Goal: Task Accomplishment & Management: Use online tool/utility

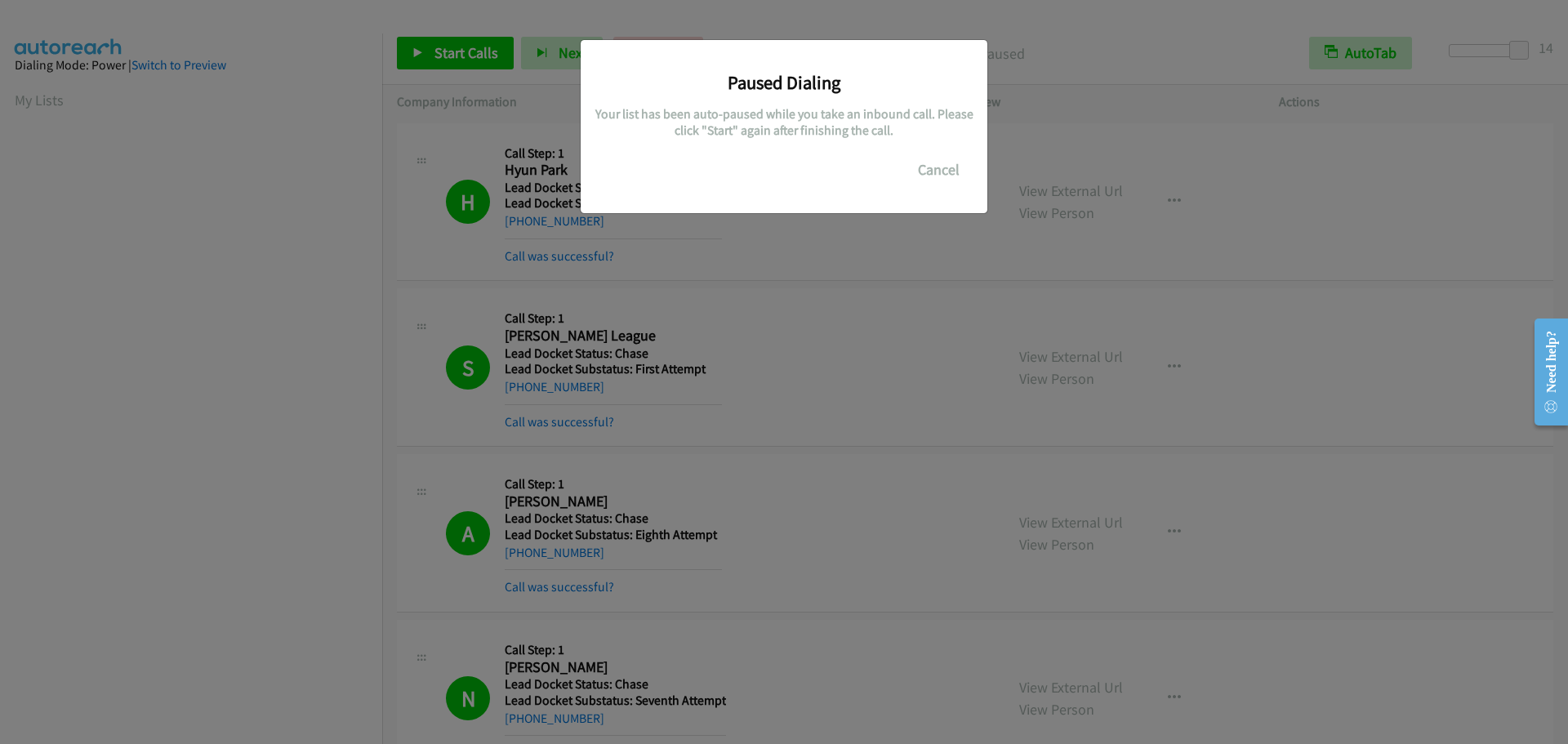
scroll to position [173, 0]
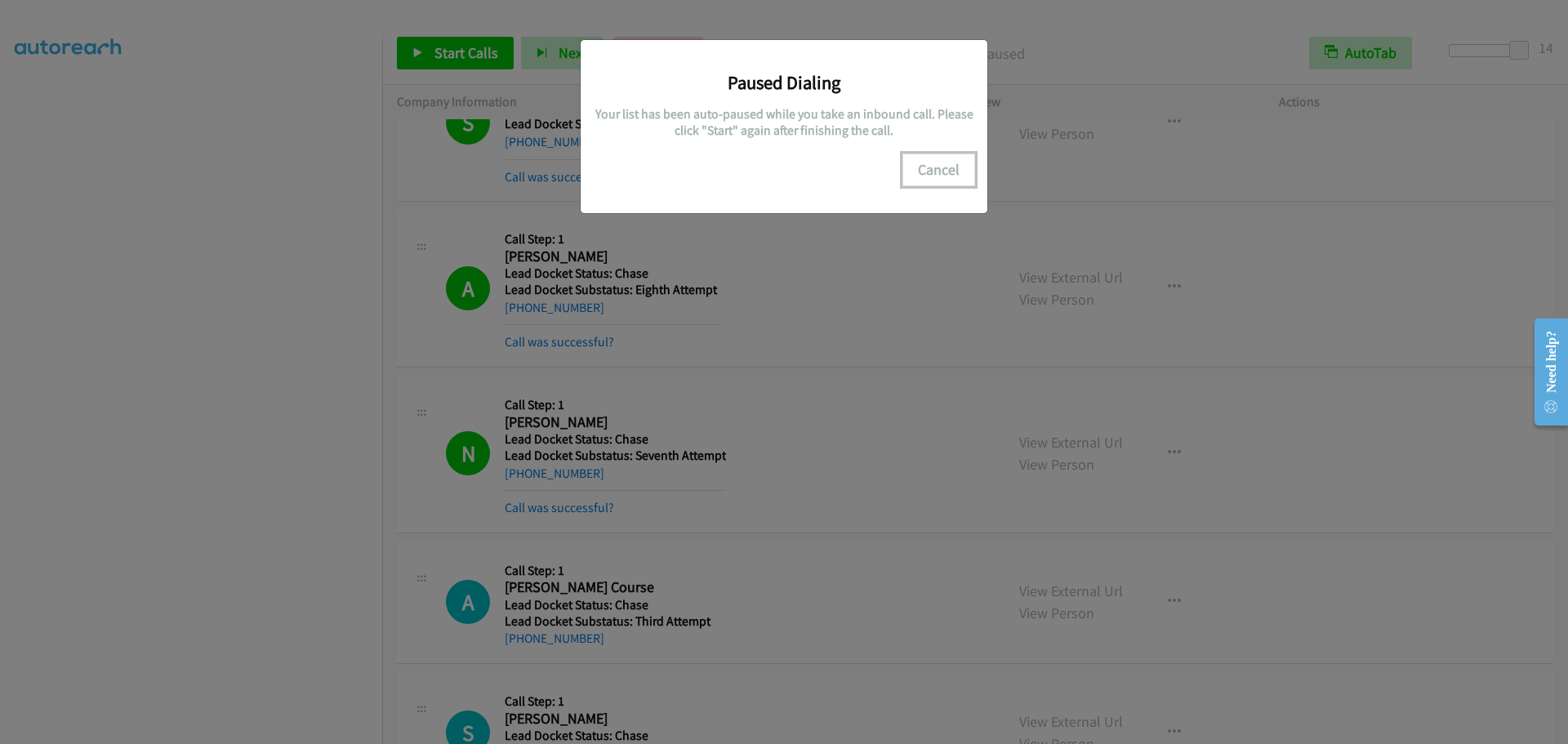
click at [930, 158] on button "Cancel" at bounding box center [939, 170] width 72 height 32
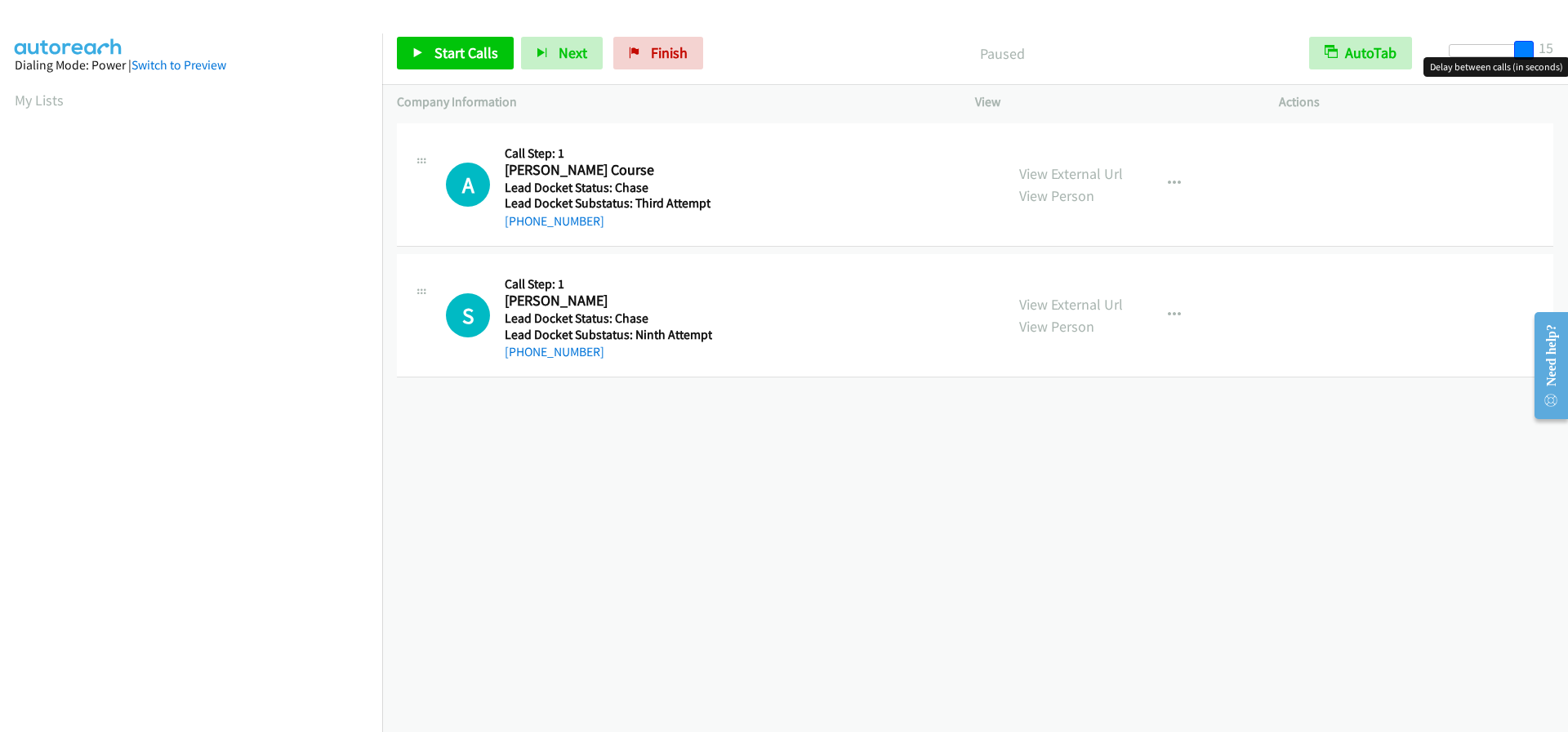
drag, startPoint x: 1459, startPoint y: 50, endPoint x: 1568, endPoint y: 58, distance: 109.3
click at [1568, 58] on body "Start Calls Pause Next Finish Paused AutoTab AutoTab 15 Company Information Inf…" at bounding box center [784, 39] width 1568 height 78
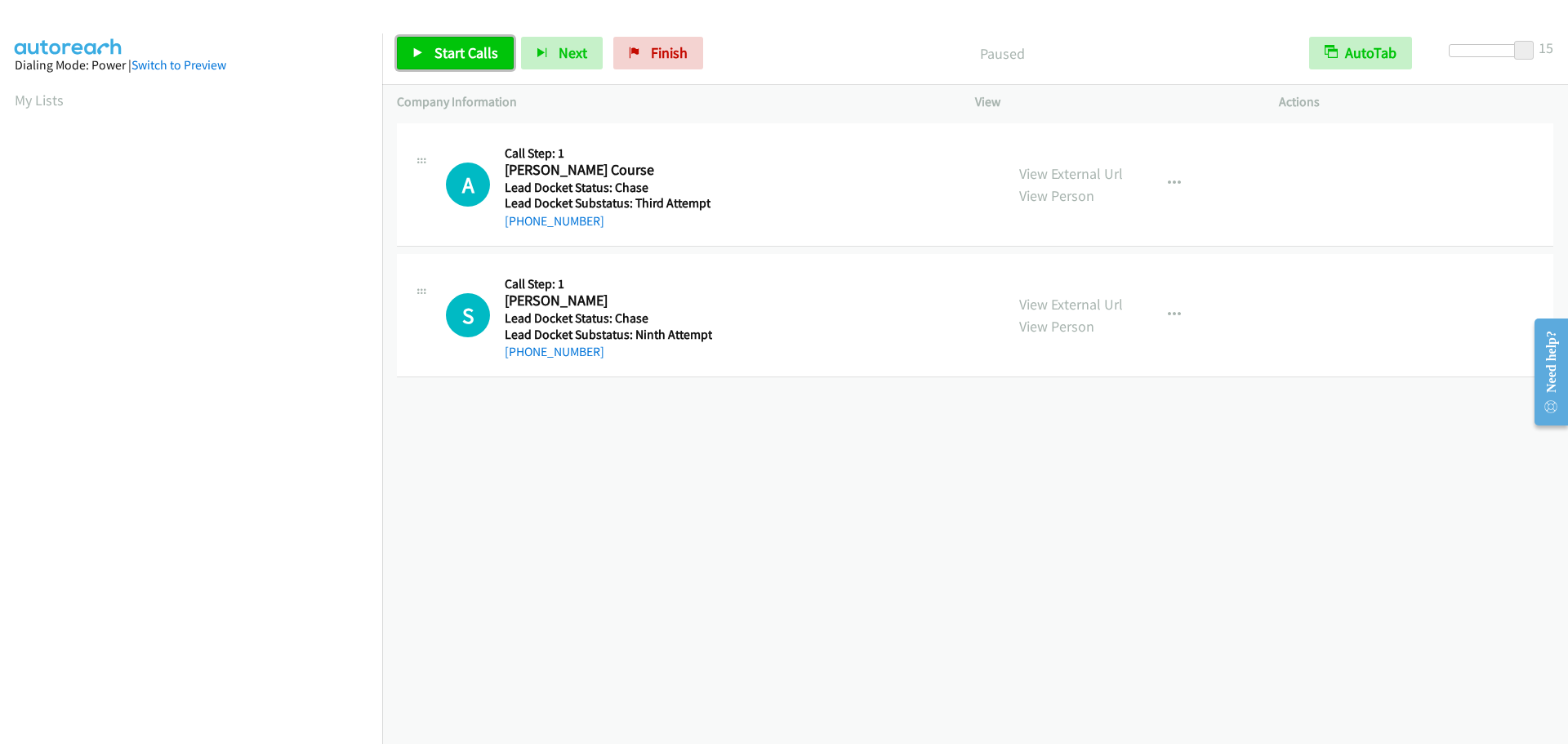
click at [455, 58] on span "Start Calls" at bounding box center [466, 53] width 64 height 19
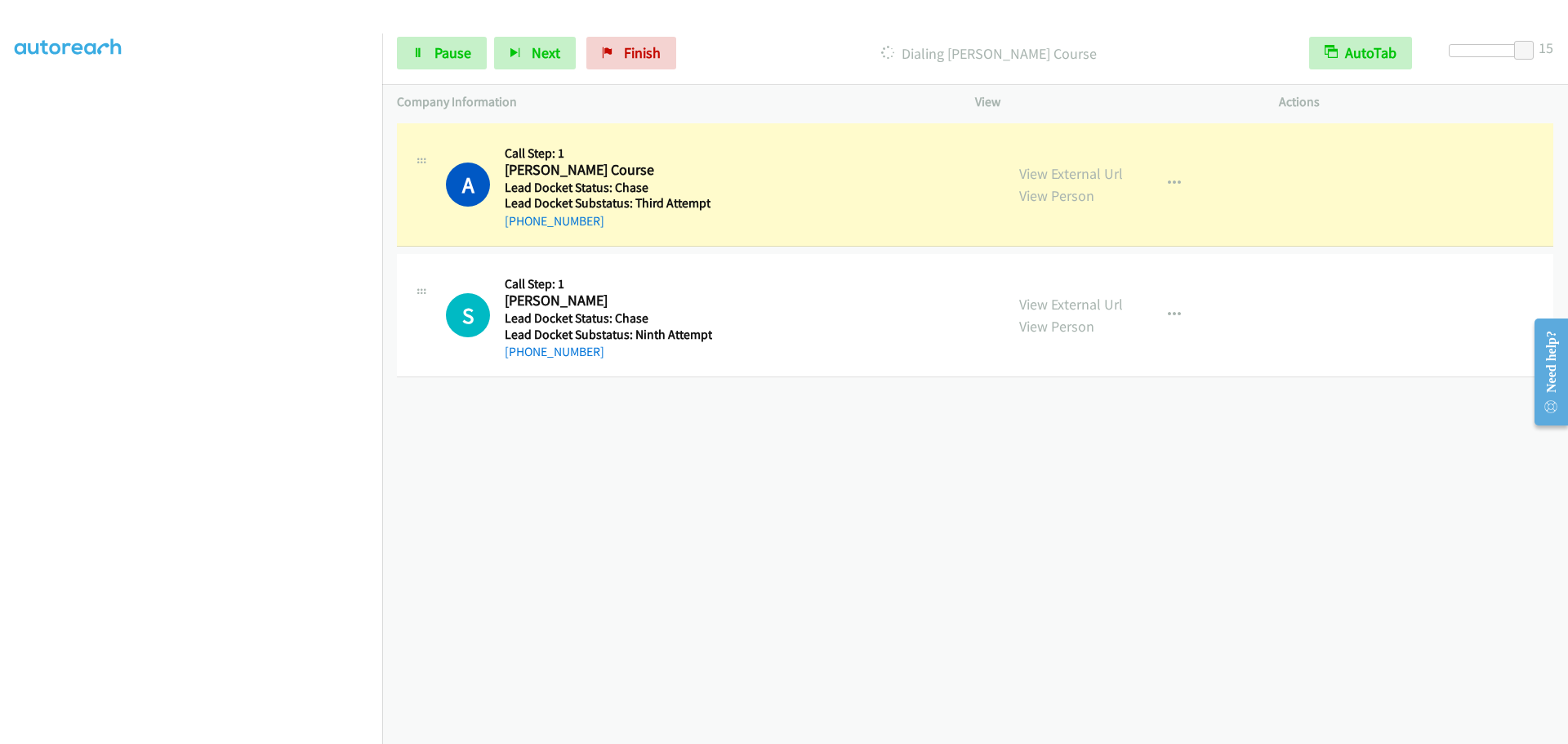
scroll to position [172, 0]
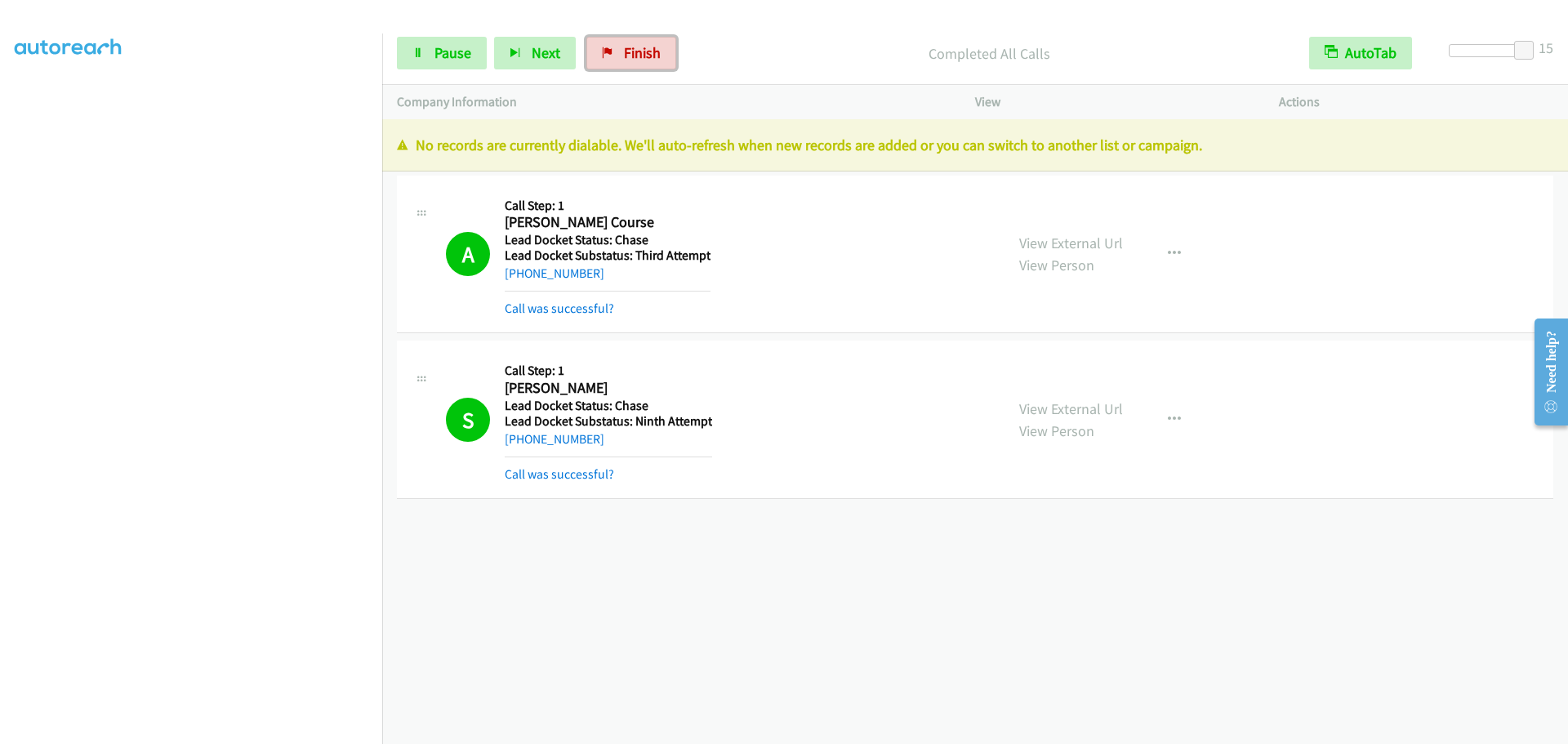
drag, startPoint x: 606, startPoint y: 51, endPoint x: 864, endPoint y: 50, distance: 258.0
click at [606, 51] on icon at bounding box center [608, 54] width 11 height 11
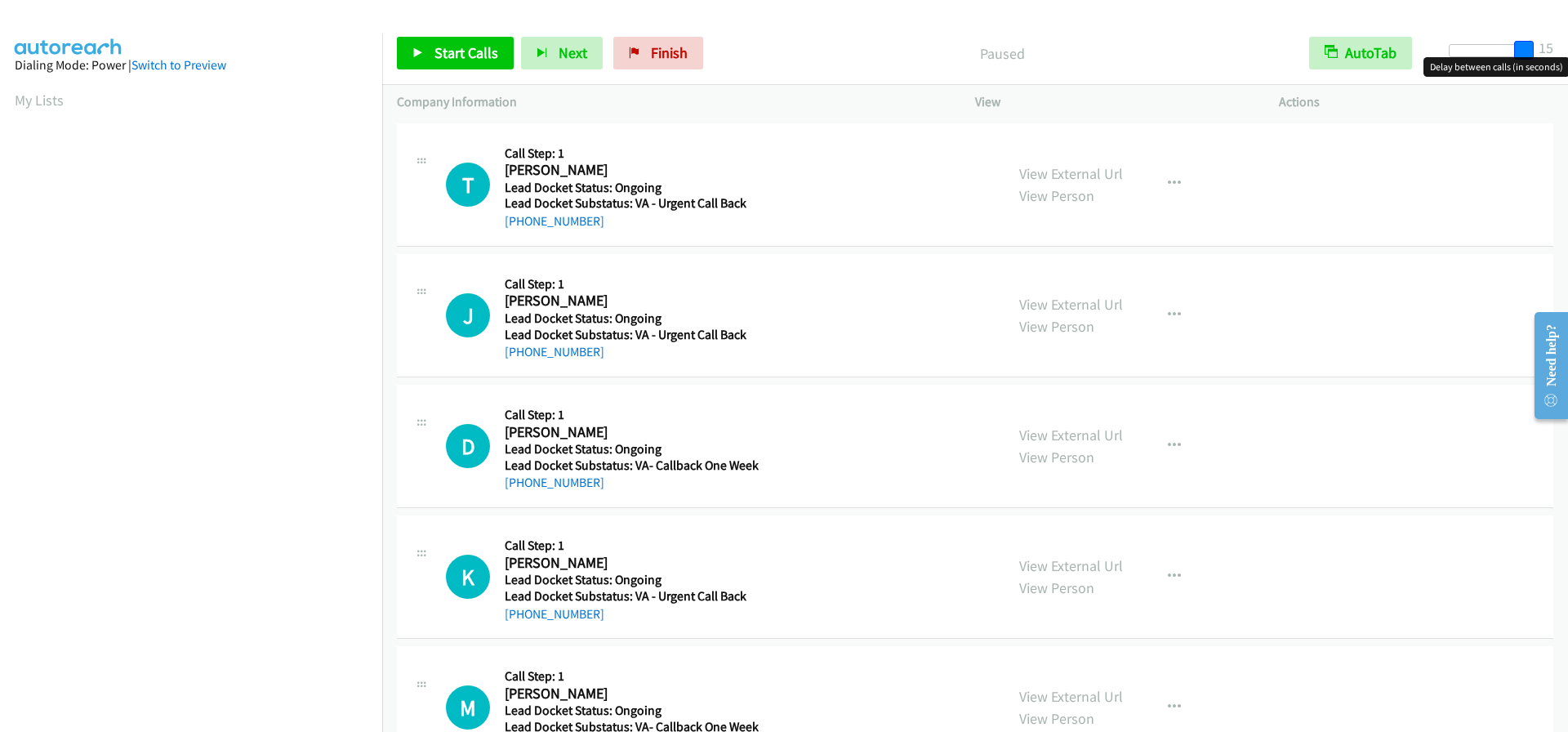
drag, startPoint x: 1456, startPoint y: 57, endPoint x: 1568, endPoint y: 65, distance: 112.3
click at [1568, 65] on body "Start Calls Pause Next Finish Paused AutoTab AutoTab 15 Company Information Inf…" at bounding box center [784, 39] width 1568 height 78
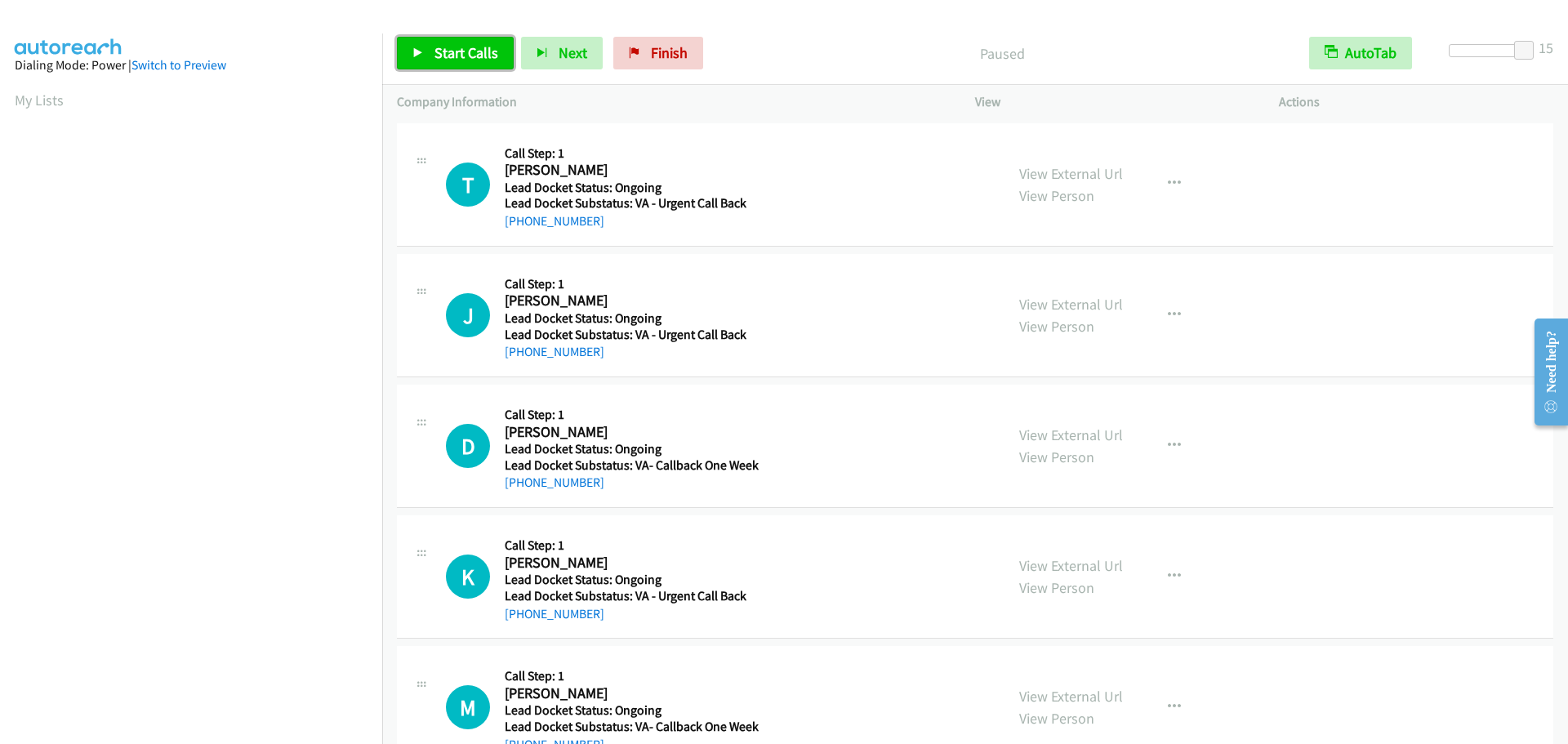
click at [450, 58] on span "Start Calls" at bounding box center [466, 53] width 64 height 19
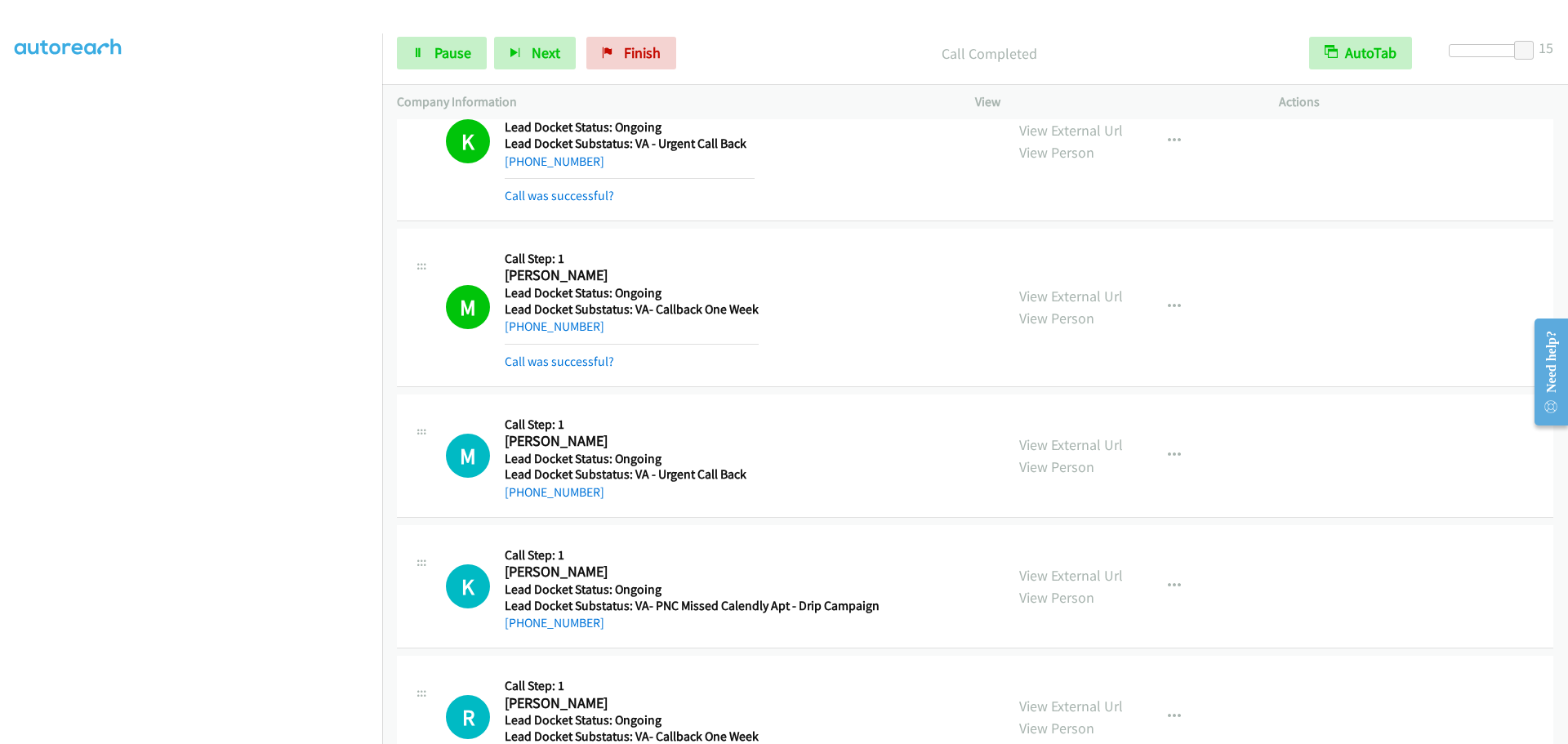
scroll to position [617, 0]
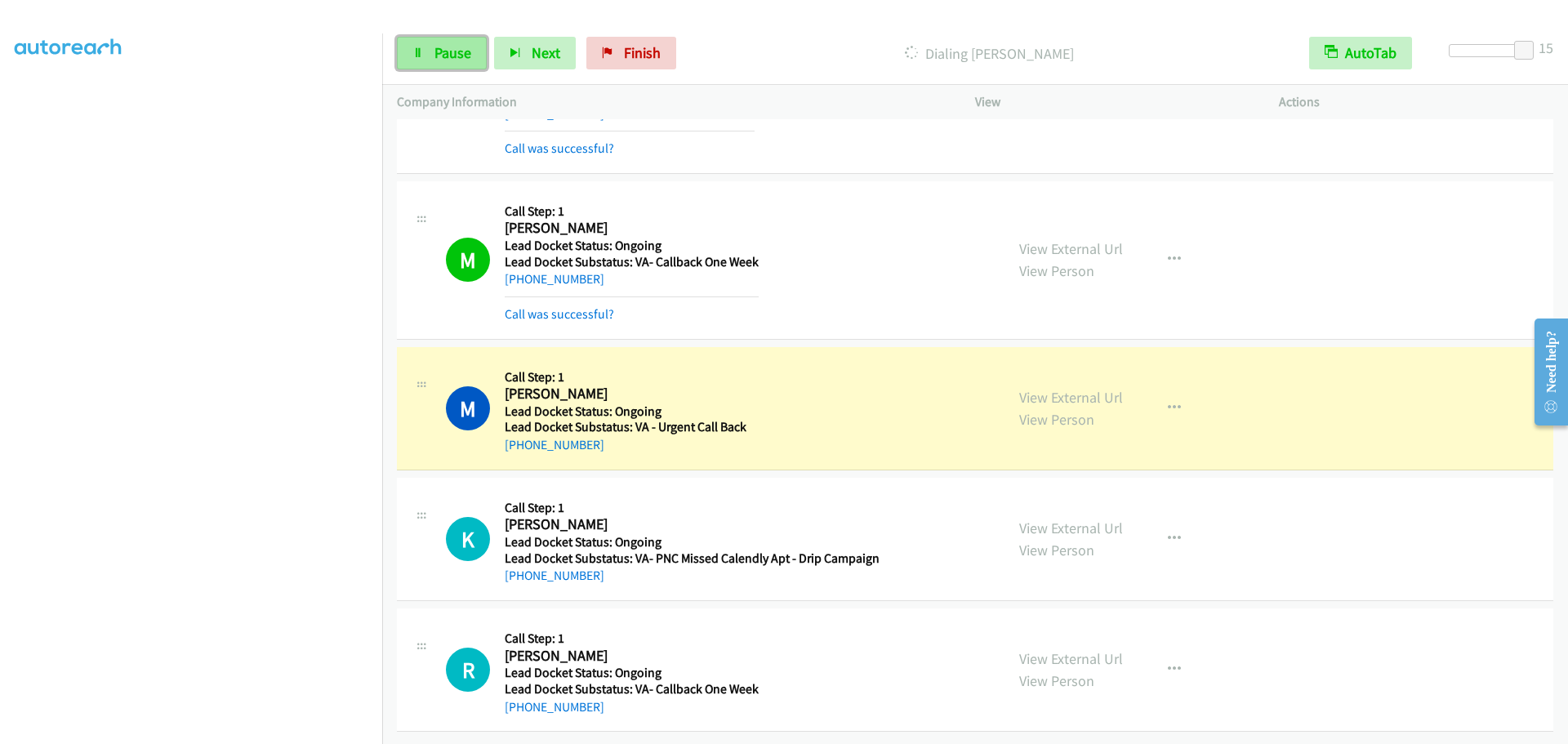
click at [443, 61] on span "Pause" at bounding box center [453, 53] width 37 height 19
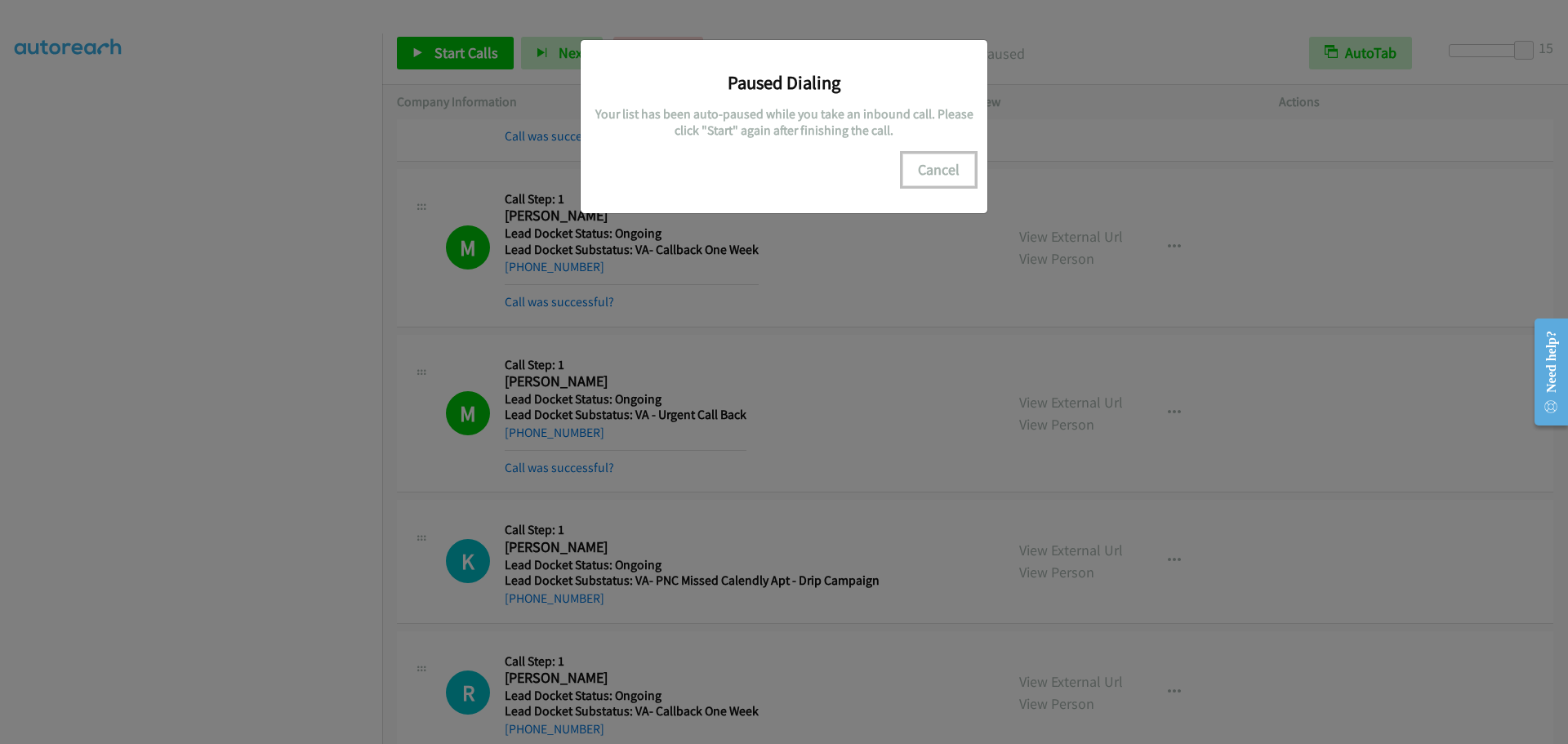
click at [949, 177] on button "Cancel" at bounding box center [939, 170] width 72 height 32
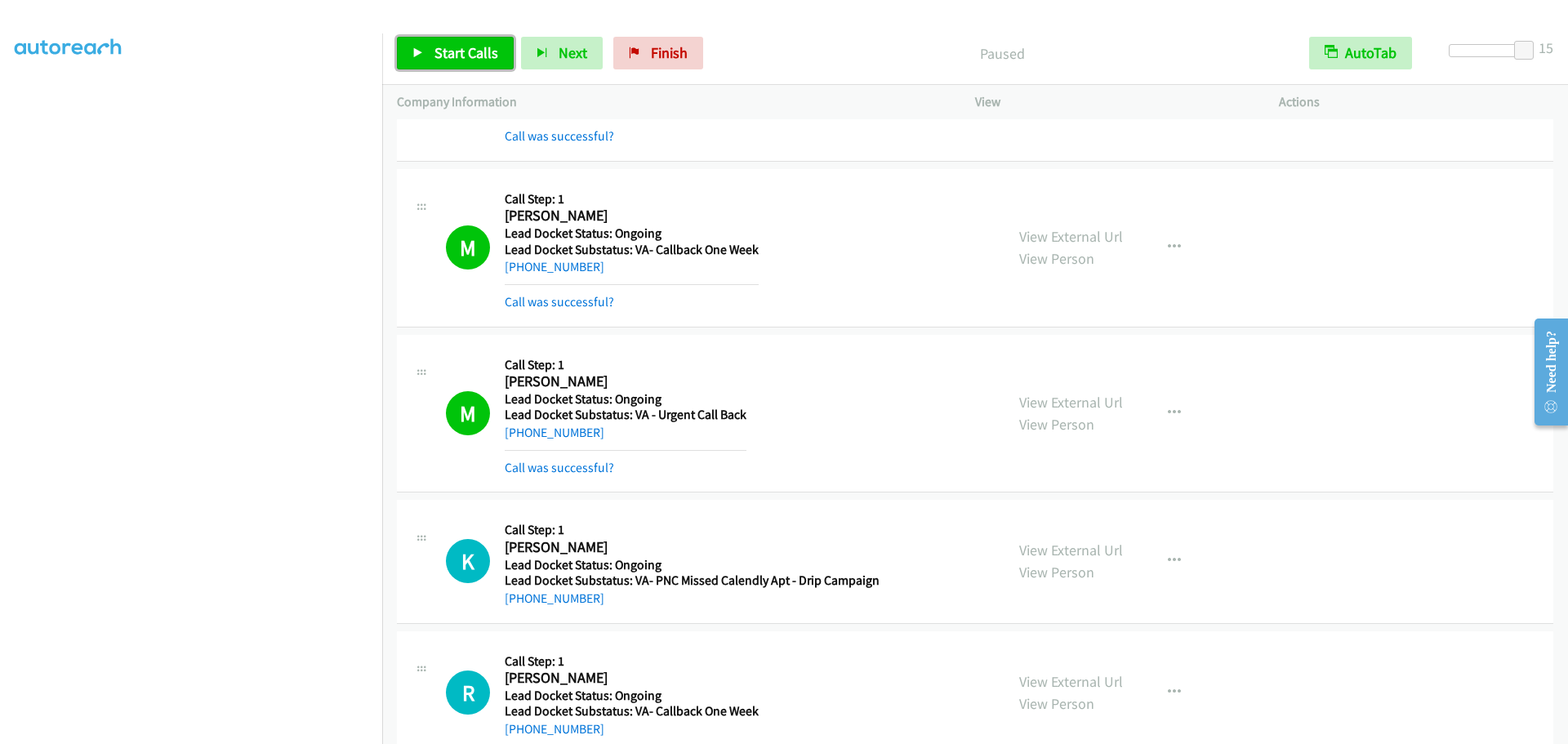
click at [468, 69] on link "Start Calls" at bounding box center [456, 53] width 117 height 32
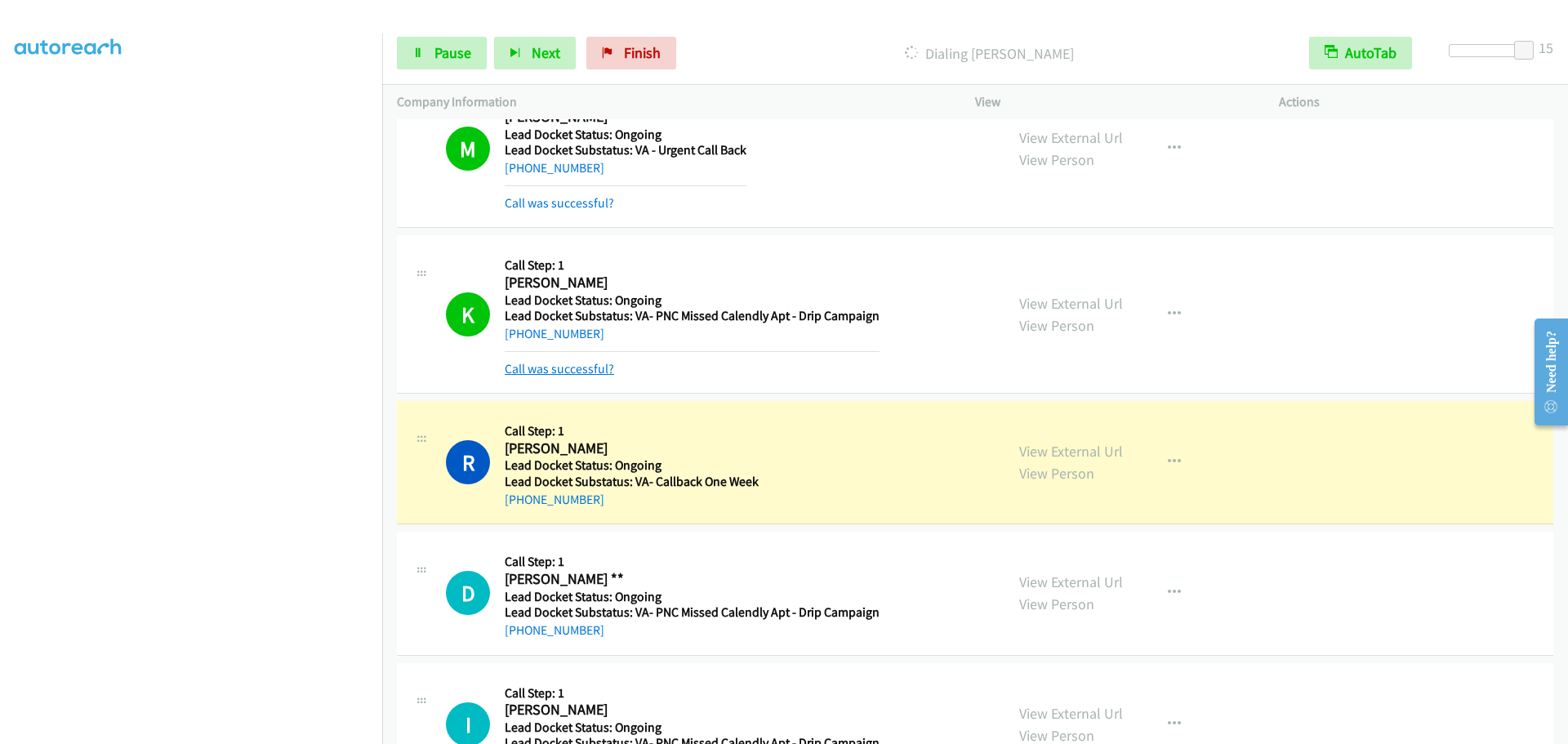
scroll to position [943, 0]
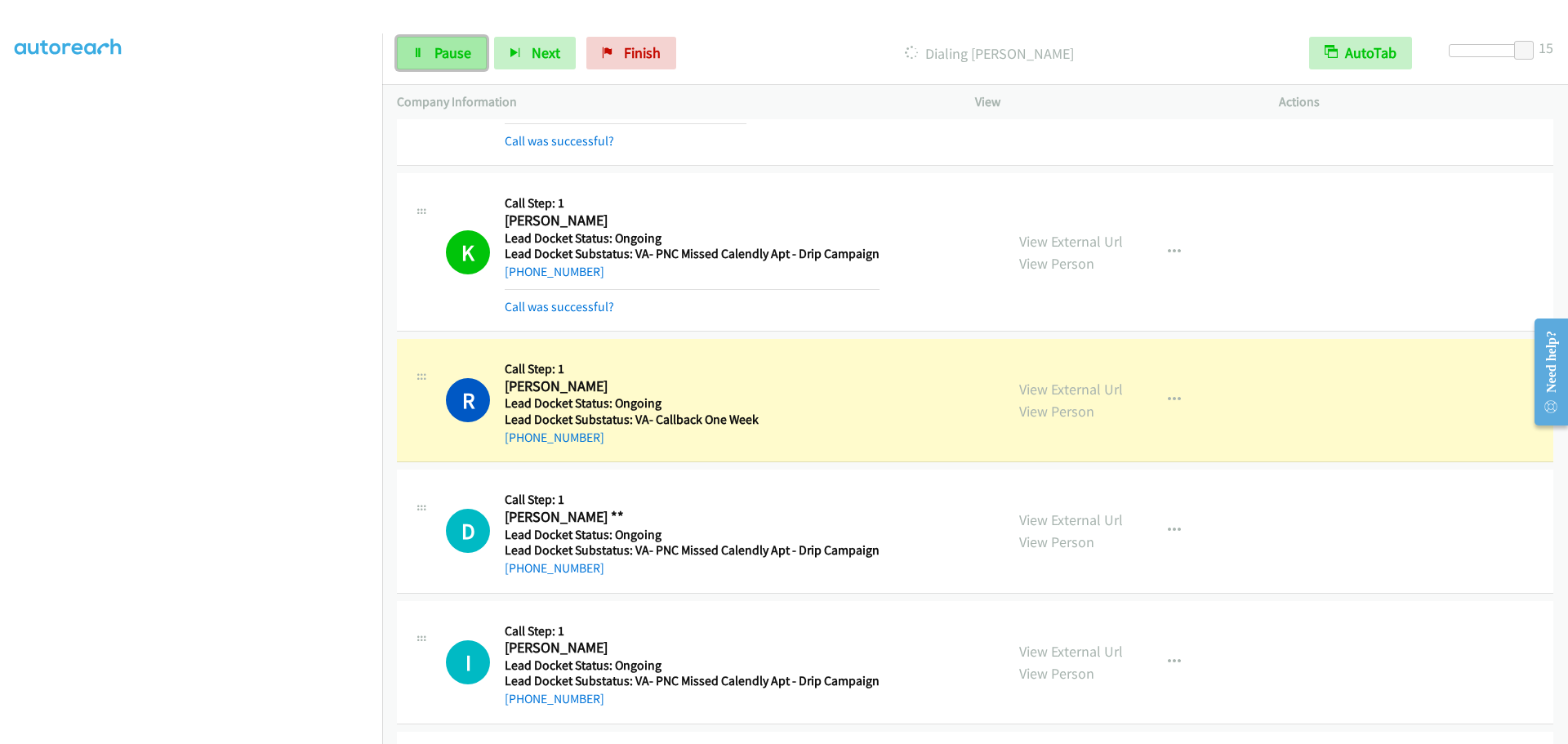
click at [414, 55] on icon at bounding box center [418, 54] width 11 height 11
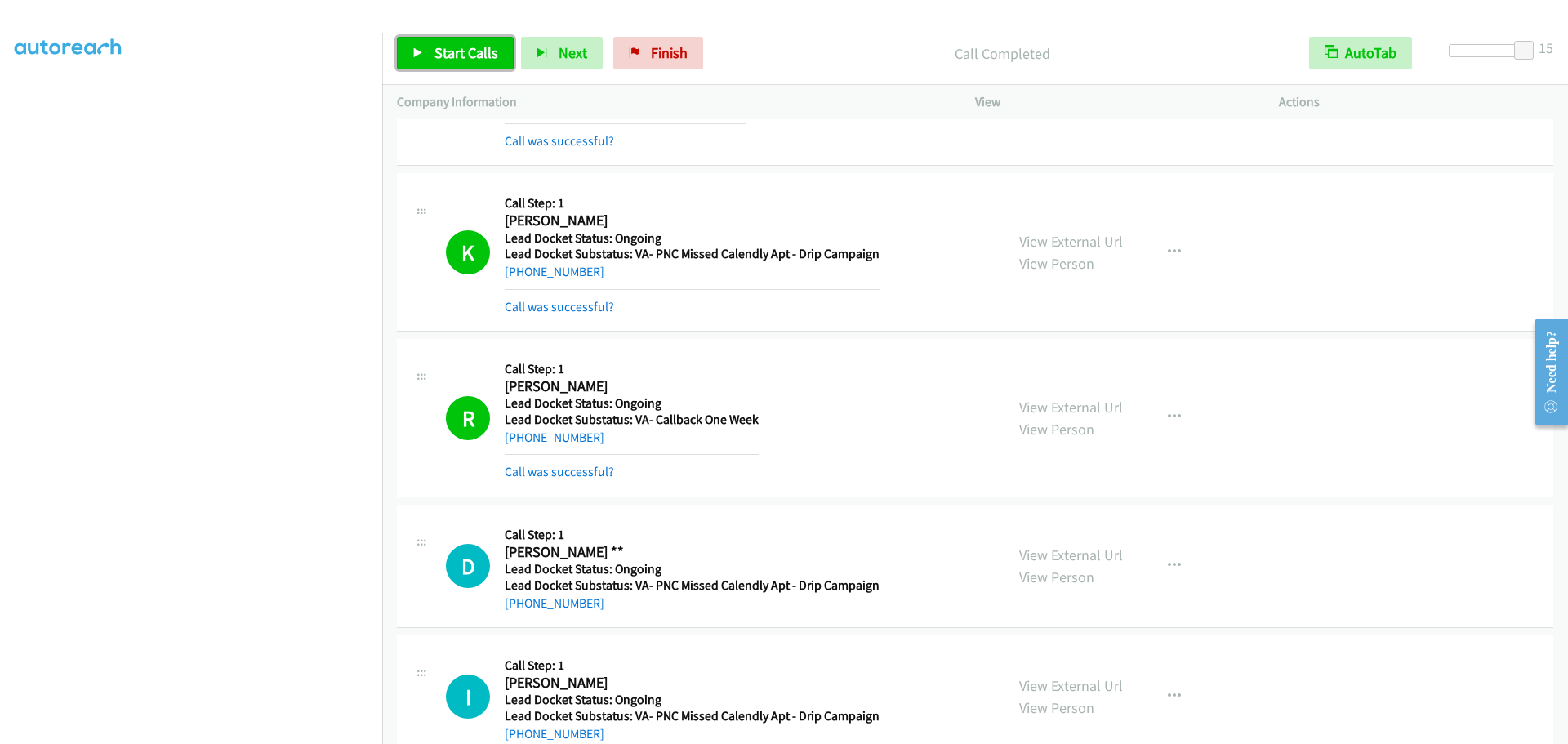
click at [458, 47] on span "Start Calls" at bounding box center [466, 53] width 64 height 19
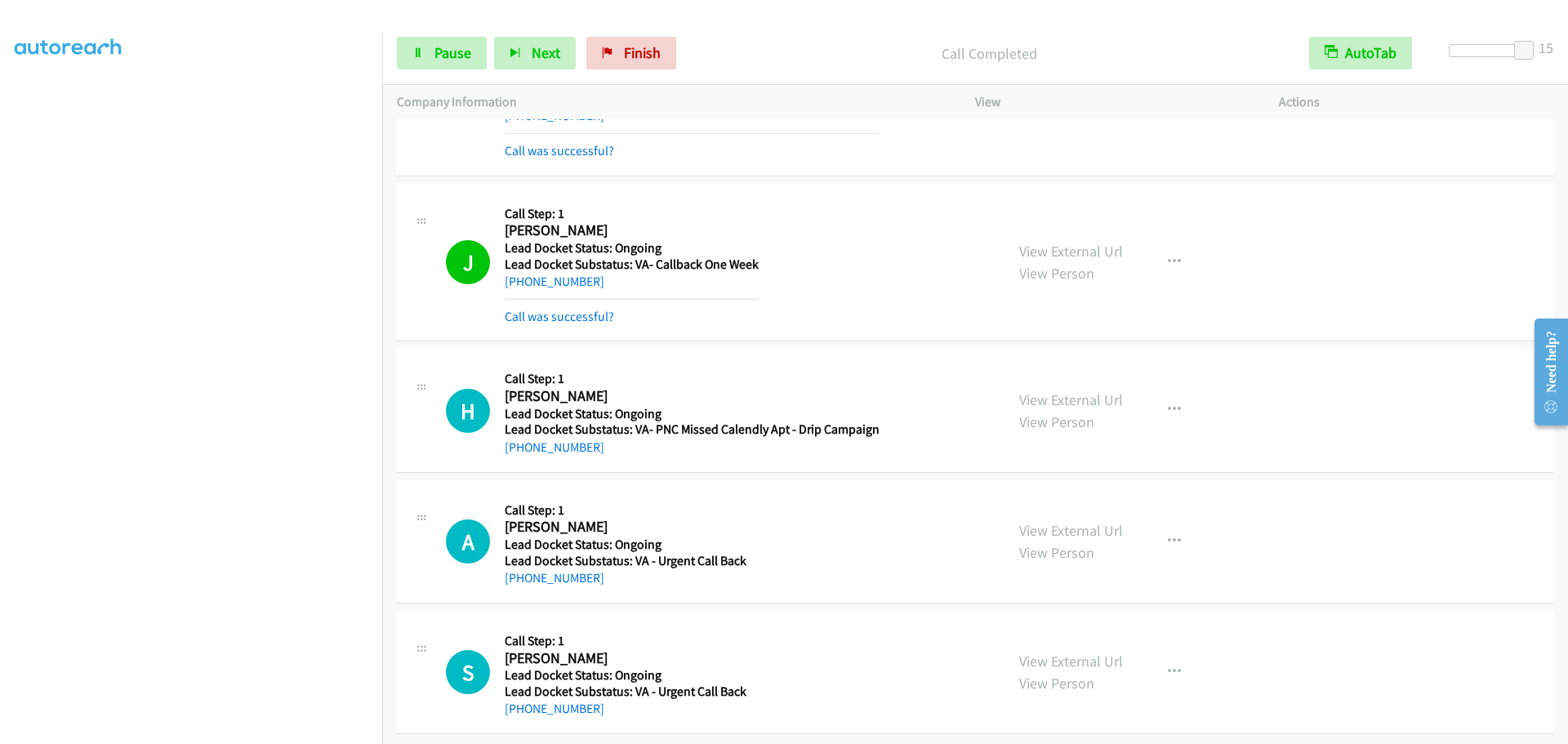
scroll to position [1610, 0]
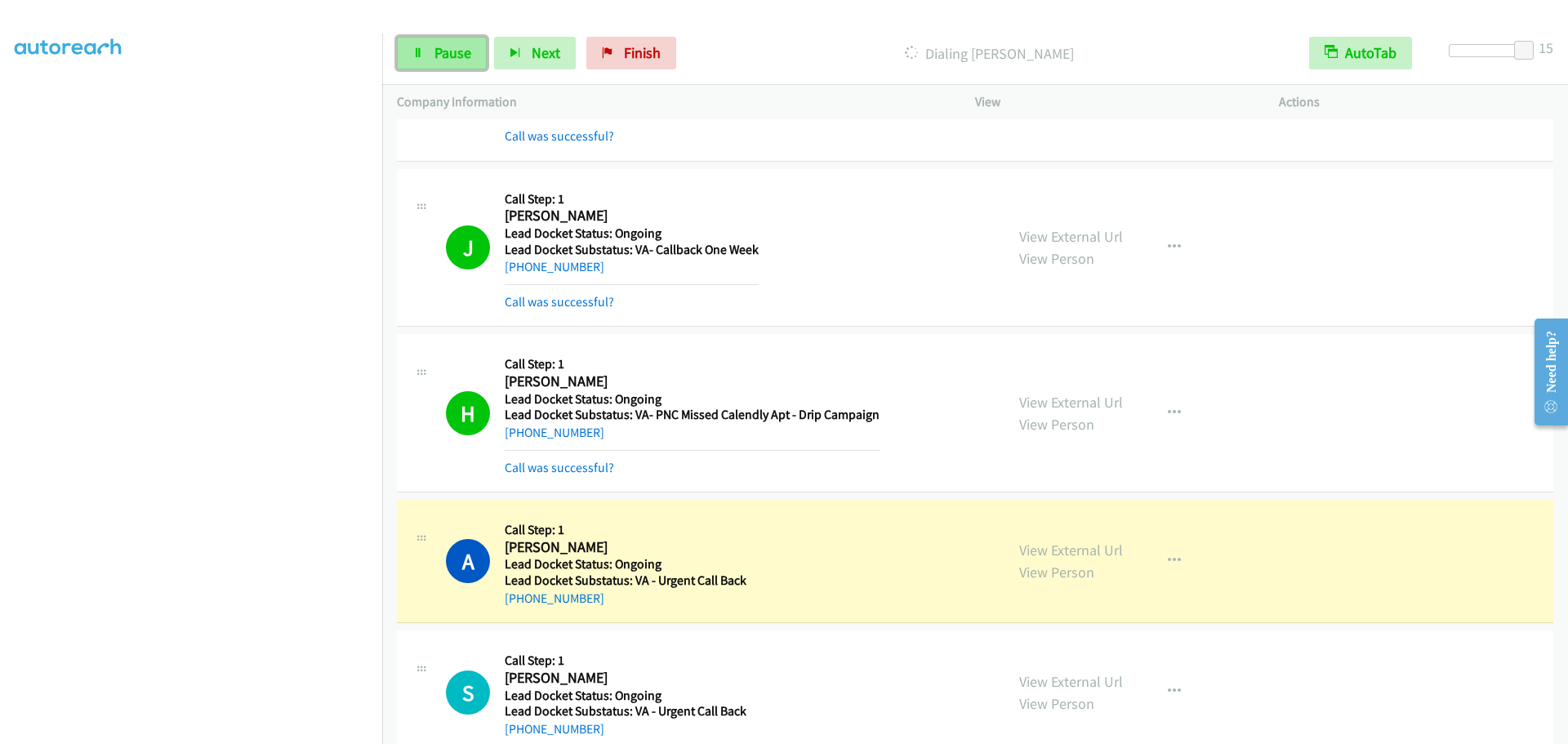
click at [449, 43] on link "Pause" at bounding box center [442, 53] width 90 height 32
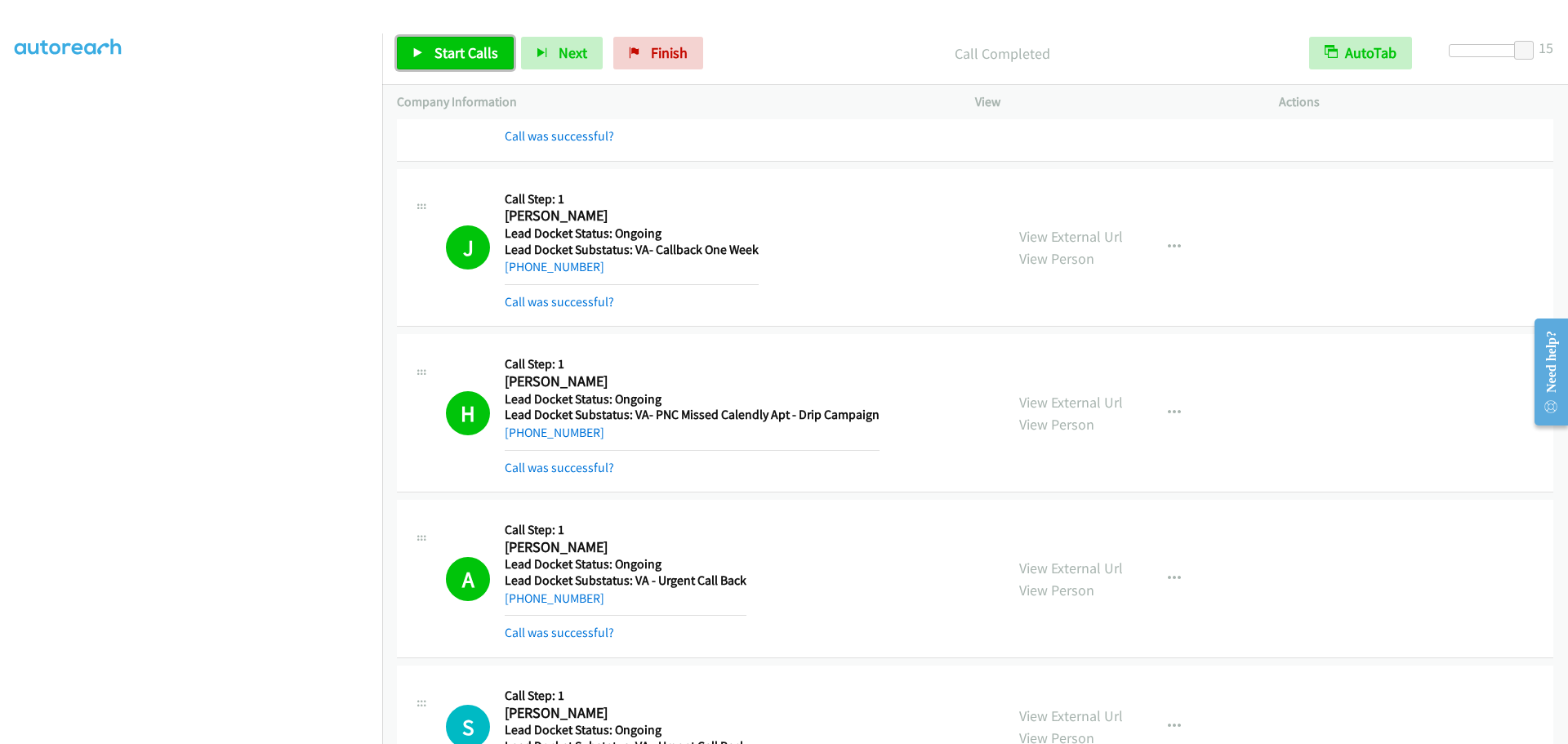
click at [426, 60] on link "Start Calls" at bounding box center [456, 53] width 117 height 32
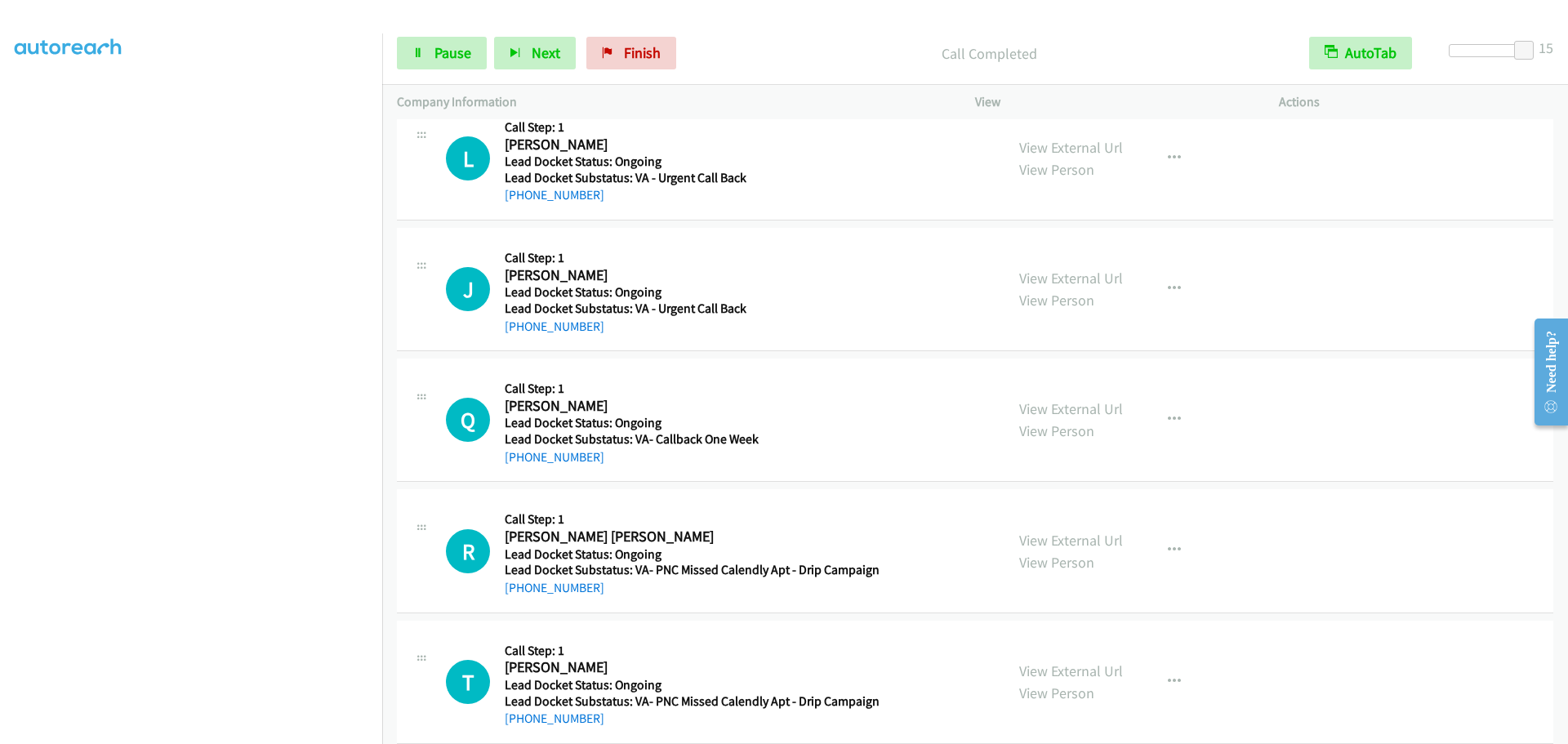
scroll to position [2346, 0]
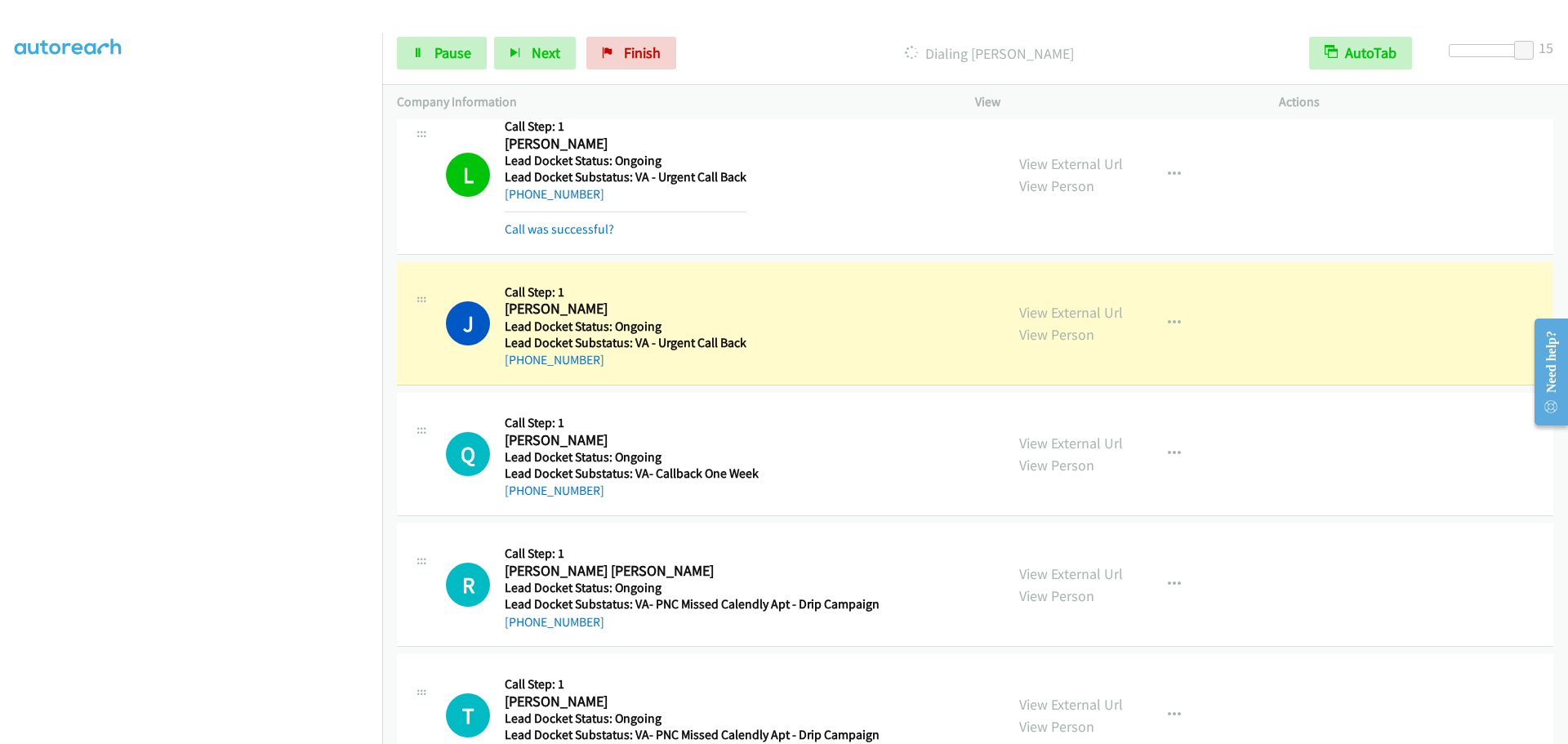
drag, startPoint x: 599, startPoint y: 358, endPoint x: 517, endPoint y: 371, distance: 83.0
click at [517, 371] on div "J Callback Scheduled Call Step: 1 [PERSON_NAME] America/[GEOGRAPHIC_DATA] Lead …" at bounding box center [975, 324] width 1157 height 123
drag, startPoint x: 544, startPoint y: 365, endPoint x: 412, endPoint y: 398, distance: 136.1
click at [412, 398] on div "Q Callback Scheduled Call Step: 1 [PERSON_NAME] America/New_York Lead Docket St…" at bounding box center [975, 454] width 1157 height 123
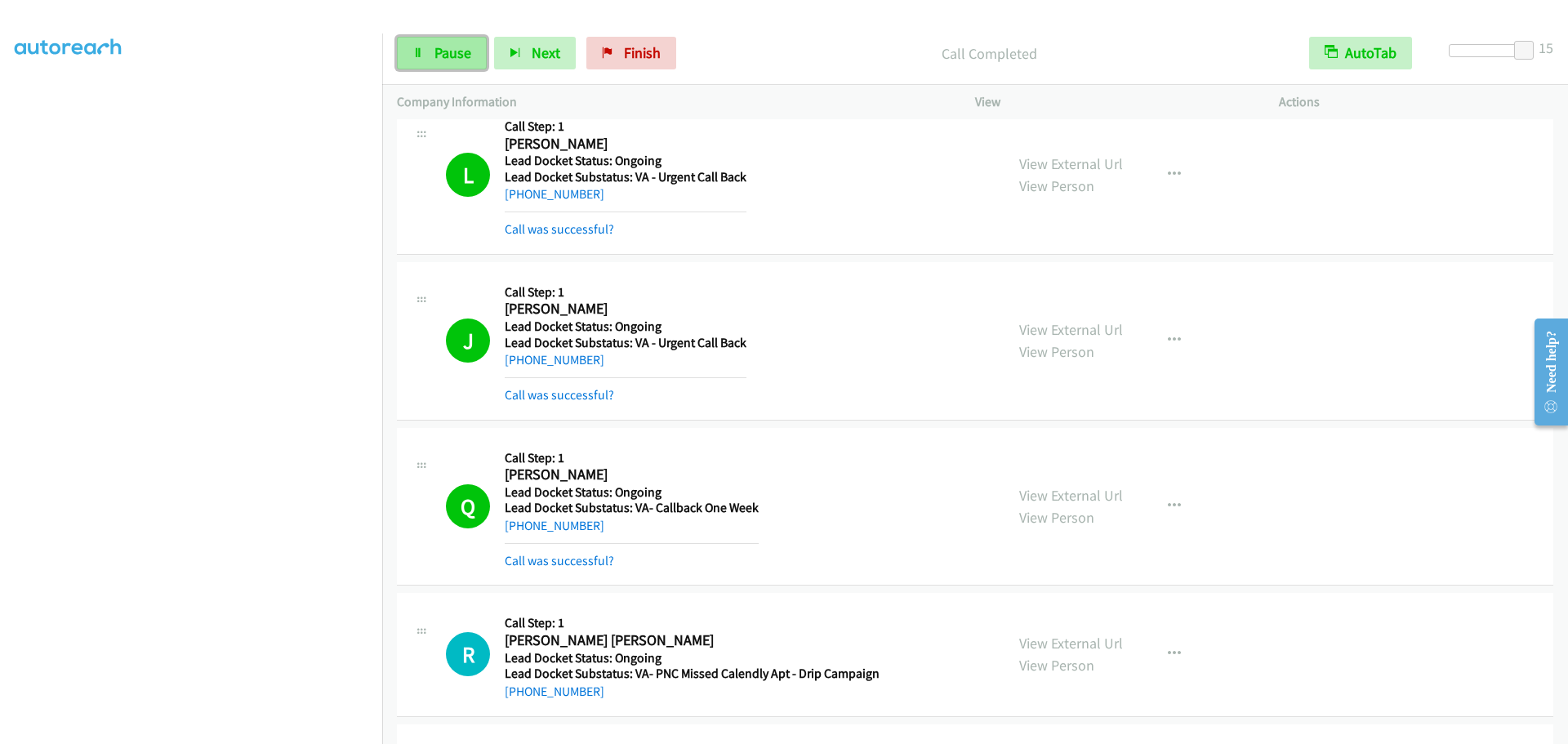
click at [422, 54] on icon at bounding box center [418, 54] width 11 height 11
